Goal: Check status: Check status

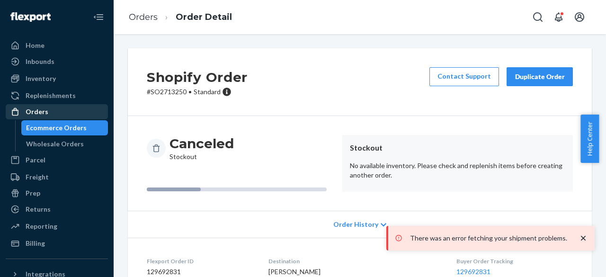
click at [57, 112] on div "Orders" at bounding box center [57, 111] width 100 height 13
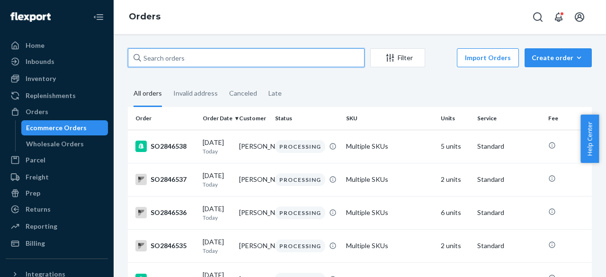
click at [205, 53] on input "text" at bounding box center [246, 57] width 237 height 19
paste input "SO2845679"
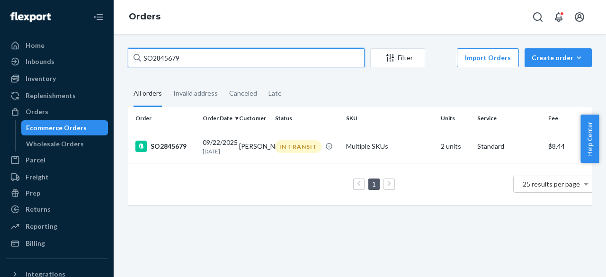
paste input "81"
paste input "2"
type input "SO2845682"
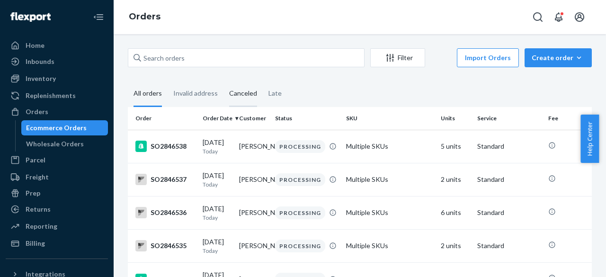
click at [242, 97] on div "Canceled" at bounding box center [243, 94] width 28 height 26
click at [223, 81] on input "Canceled" at bounding box center [223, 81] width 0 height 0
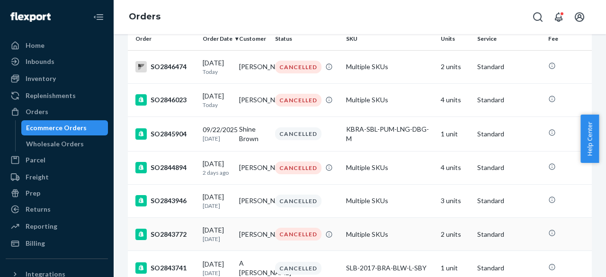
scroll to position [94, 0]
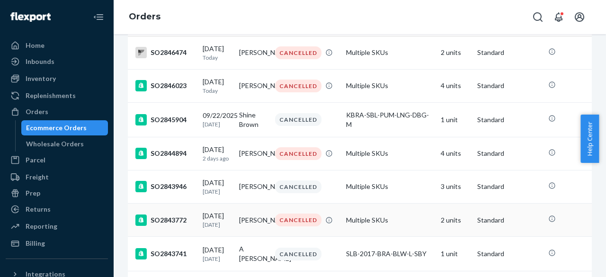
click at [177, 221] on div "SO2843772" at bounding box center [165, 219] width 60 height 11
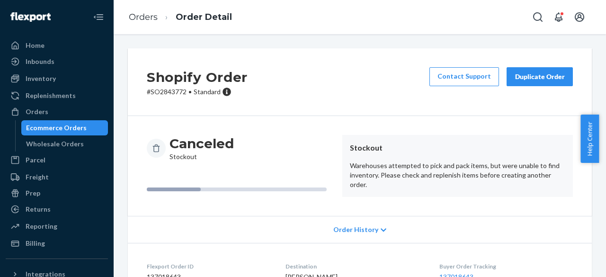
click at [166, 93] on p "# SO2843772 • Standard" at bounding box center [197, 91] width 101 height 9
